Goal: Information Seeking & Learning: Check status

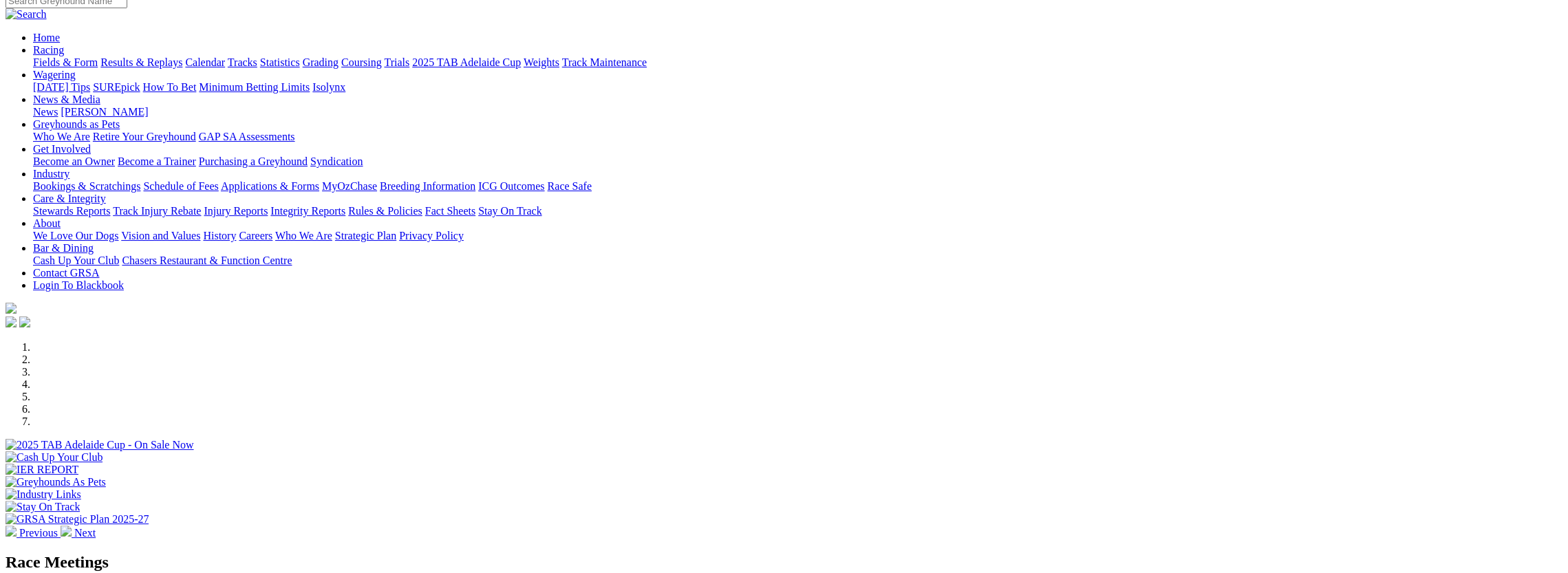
scroll to position [137, 0]
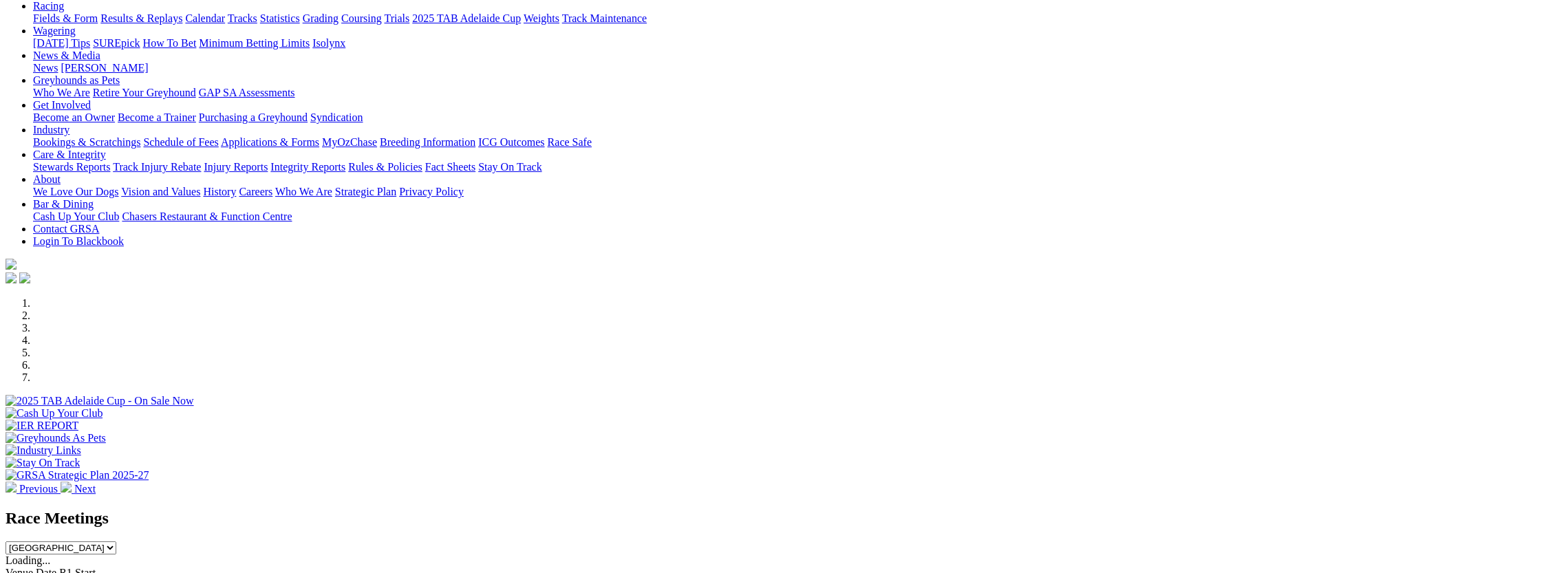
click at [116, 541] on select "[GEOGRAPHIC_DATA] [GEOGRAPHIC_DATA] [GEOGRAPHIC_DATA] [GEOGRAPHIC_DATA] [GEOGRA…" at bounding box center [61, 548] width 110 height 14
select select "NT"
click at [116, 541] on select "[GEOGRAPHIC_DATA] [GEOGRAPHIC_DATA] [GEOGRAPHIC_DATA] [GEOGRAPHIC_DATA] [GEOGRA…" at bounding box center [61, 548] width 110 height 14
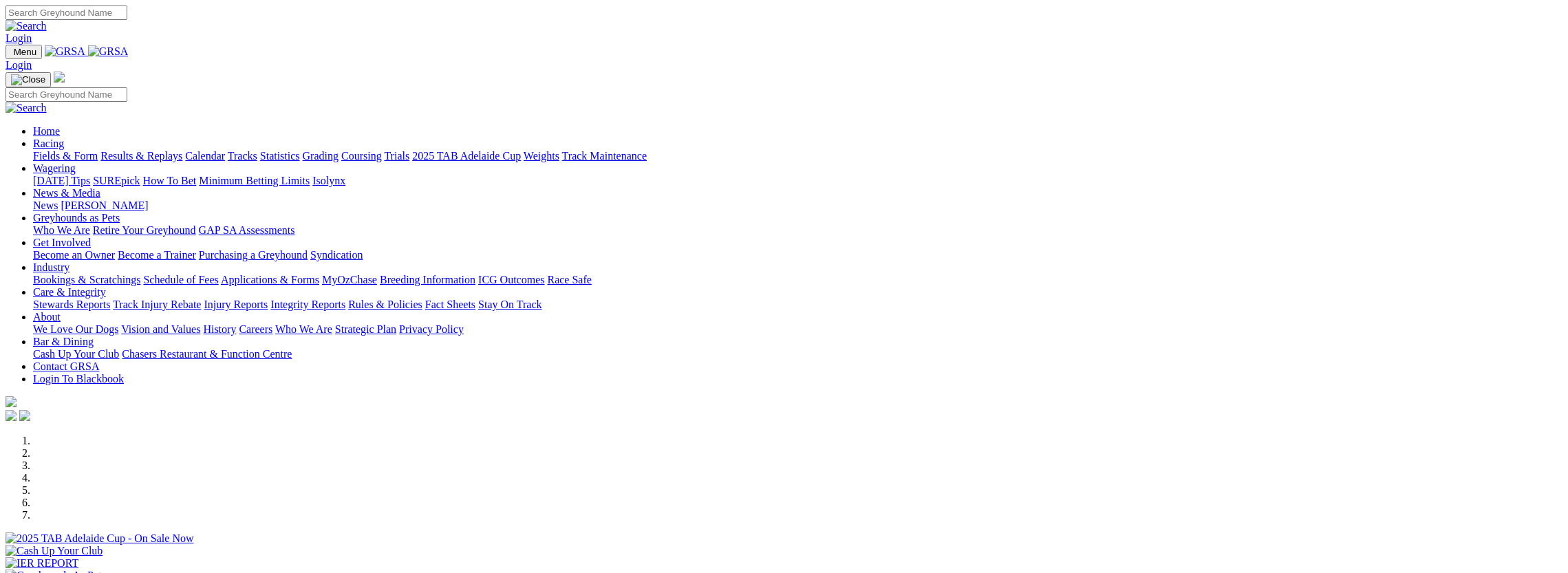
select select "NT"
